Goal: Task Accomplishment & Management: Use online tool/utility

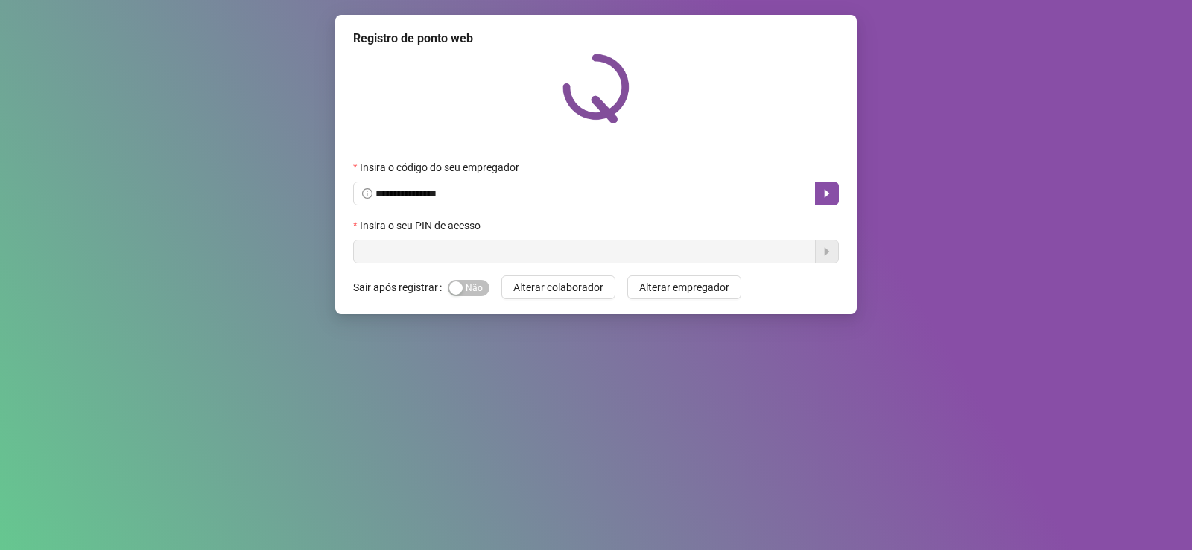
click at [388, 262] on input "text" at bounding box center [584, 252] width 462 height 24
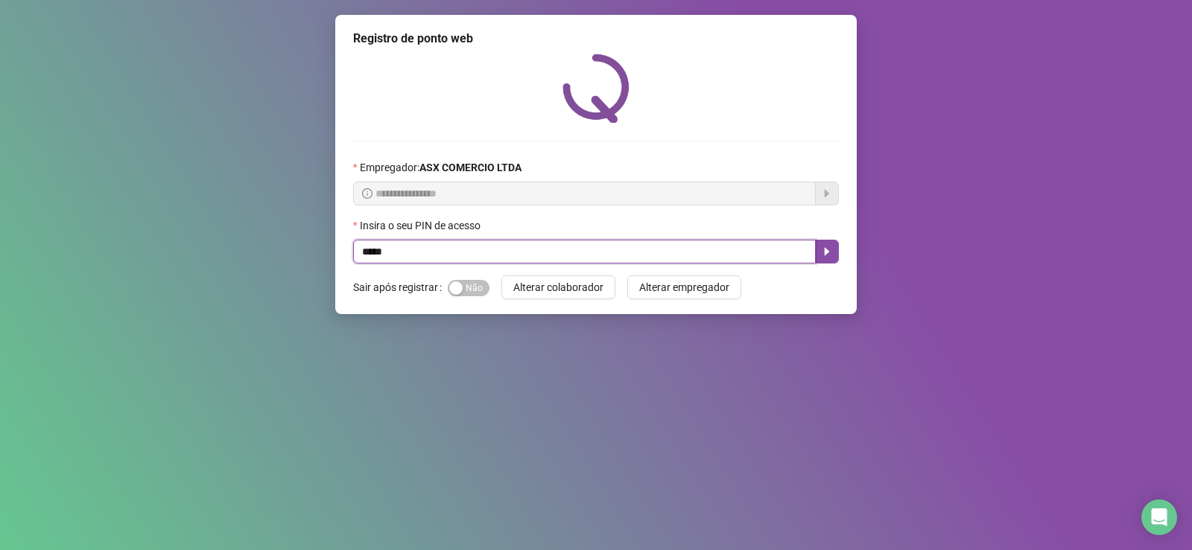
type input "*****"
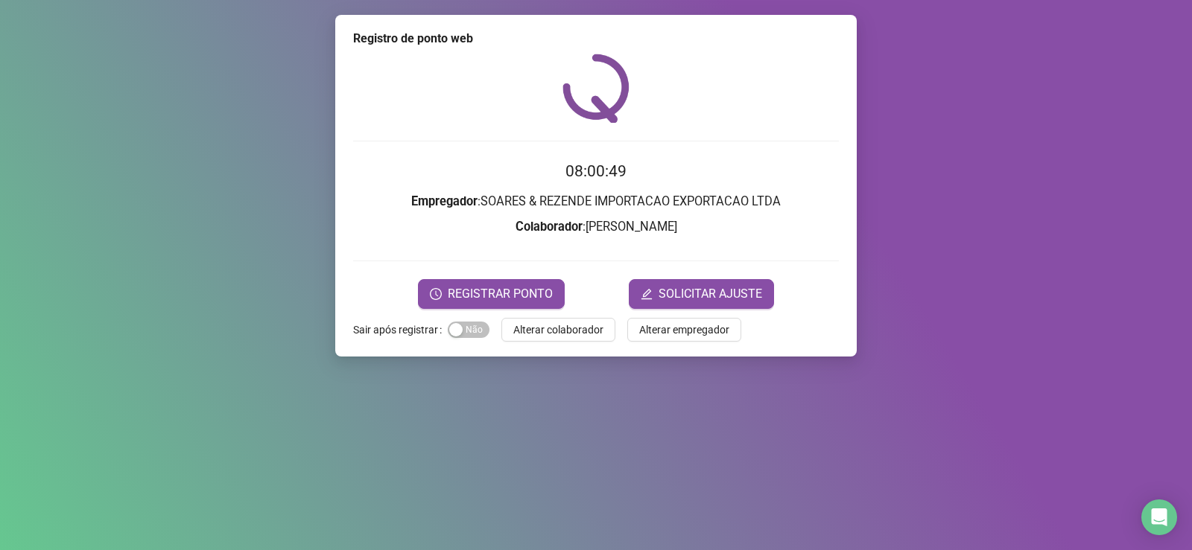
click at [525, 268] on form "08:00:49 Empregador : SOARES & REZENDE IMPORTACAO EXPORTACAO LTDA Colaborador :…" at bounding box center [596, 233] width 486 height 149
click at [526, 290] on span "REGISTRAR PONTO" at bounding box center [500, 294] width 105 height 18
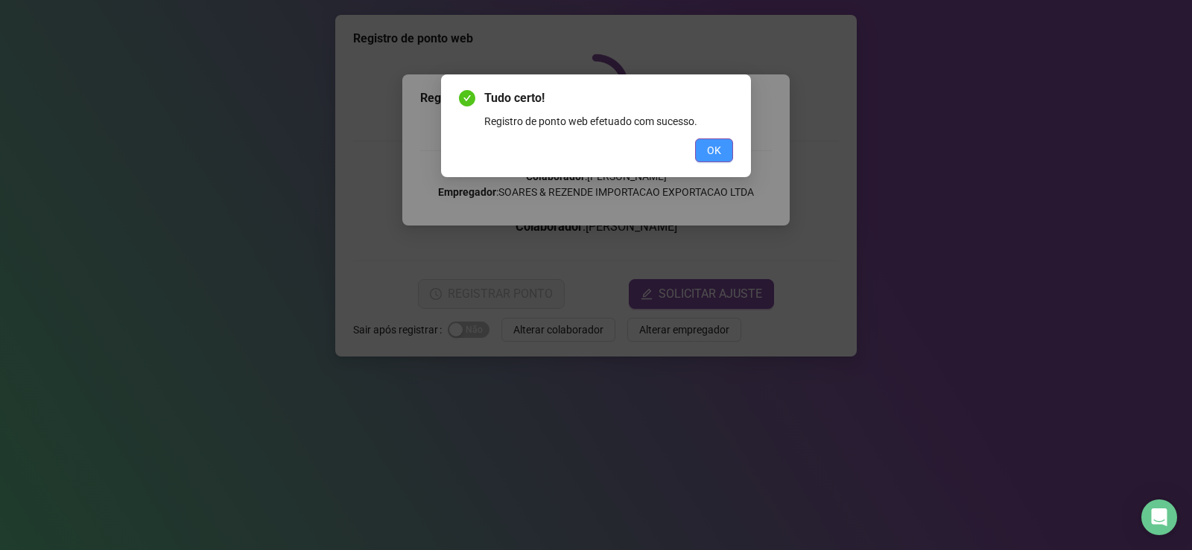
click at [708, 147] on span "OK" at bounding box center [714, 150] width 14 height 16
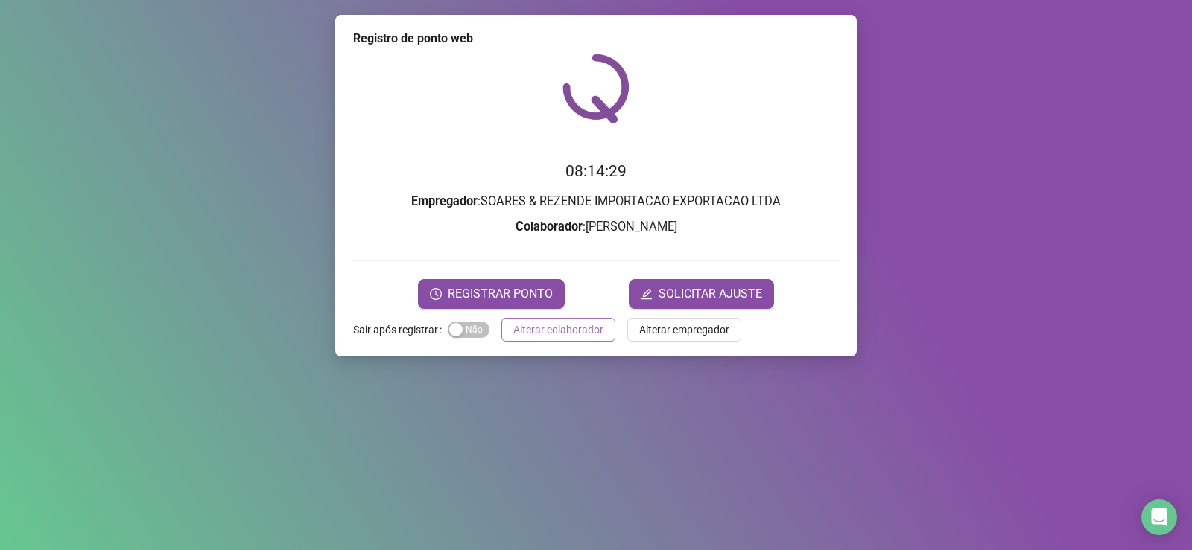
click at [556, 337] on span "Alterar colaborador" at bounding box center [558, 330] width 90 height 16
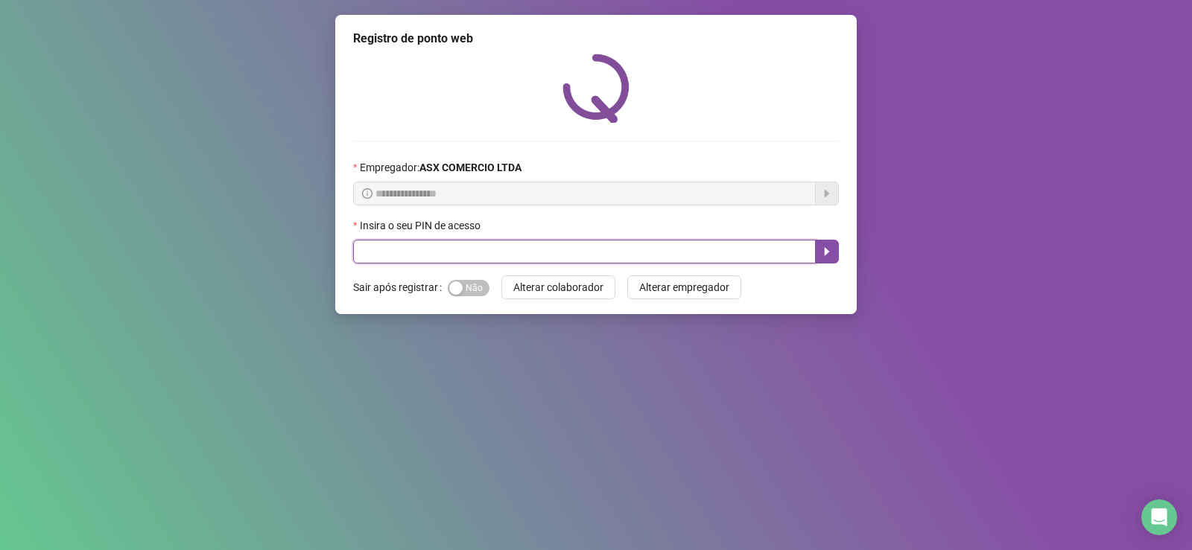
click at [485, 250] on input "text" at bounding box center [584, 252] width 462 height 24
type input "*****"
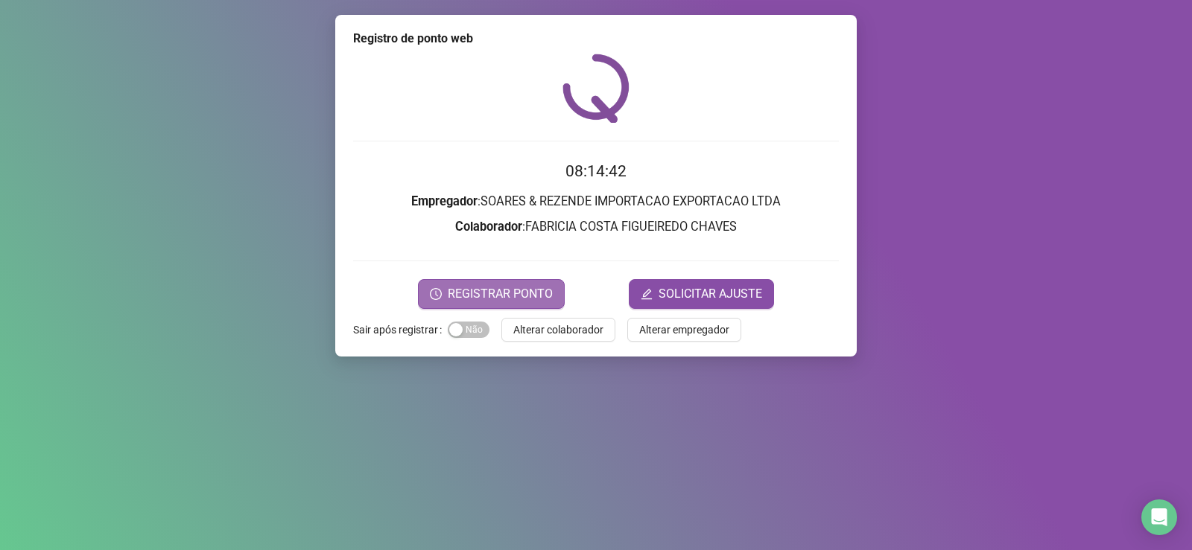
click at [530, 284] on button "REGISTRAR PONTO" at bounding box center [491, 294] width 147 height 30
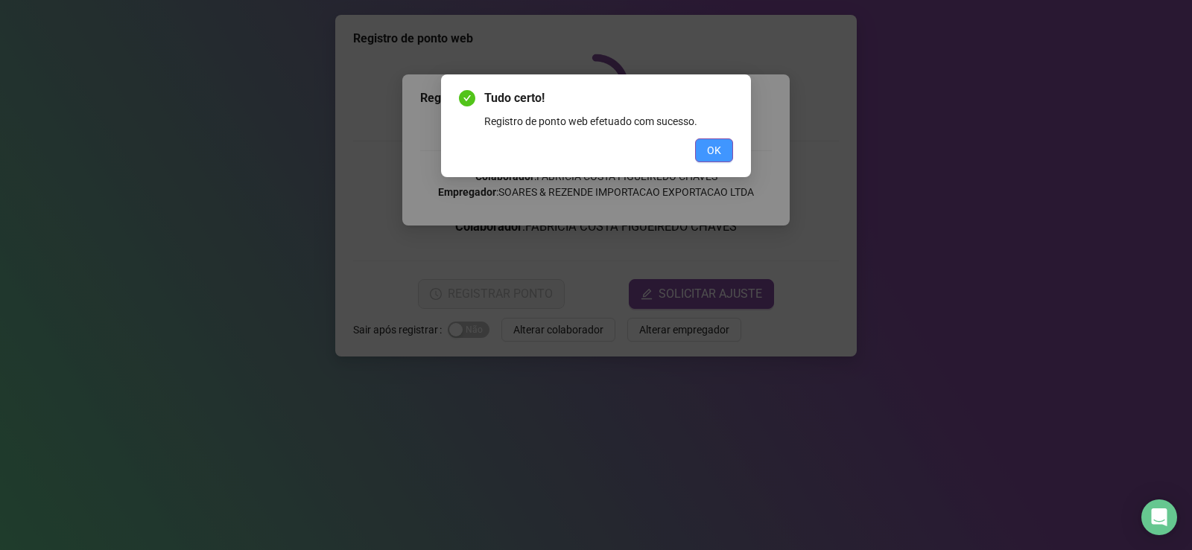
click at [731, 151] on button "OK" at bounding box center [714, 151] width 38 height 24
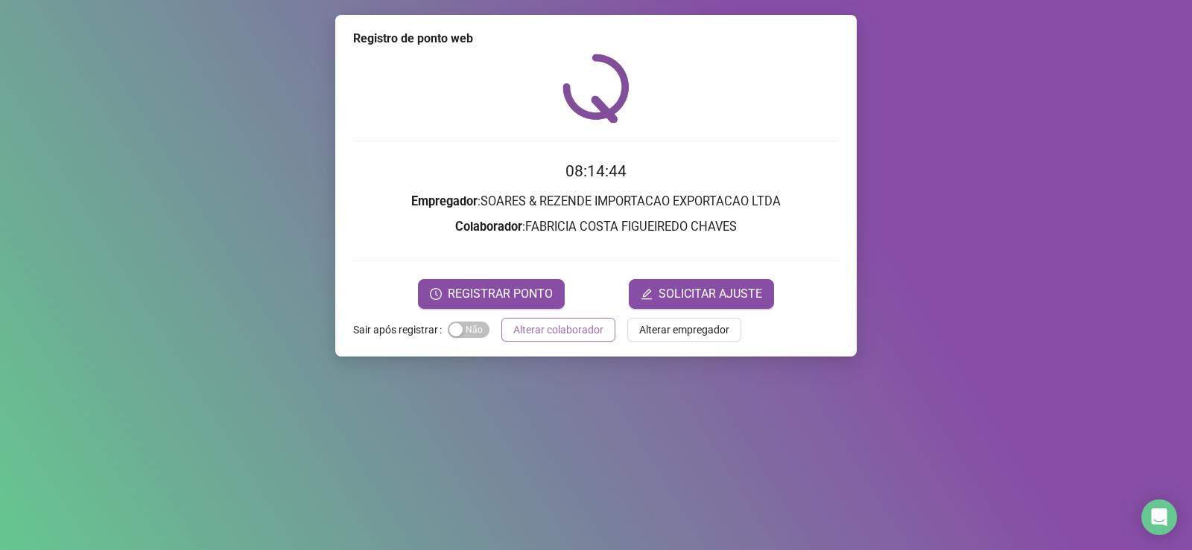
click at [552, 335] on span "Alterar colaborador" at bounding box center [558, 330] width 90 height 16
